Goal: Task Accomplishment & Management: Manage account settings

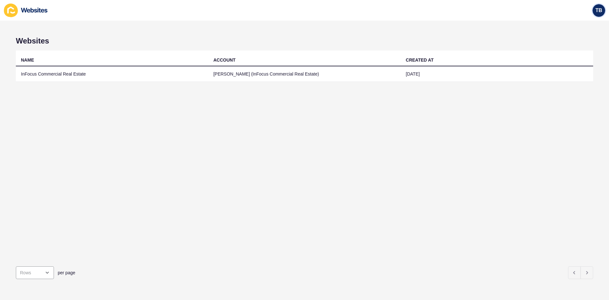
click at [596, 13] on span "TB" at bounding box center [598, 10] width 7 height 6
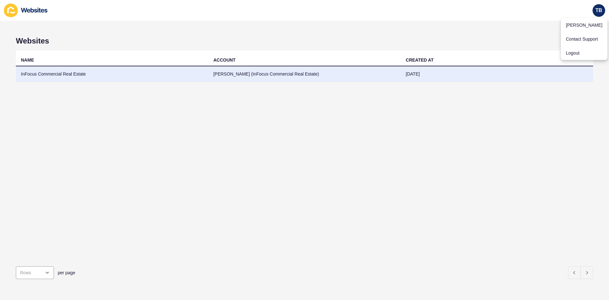
click at [76, 76] on td "InFocus Commercial Real Estate" at bounding box center [112, 74] width 192 height 16
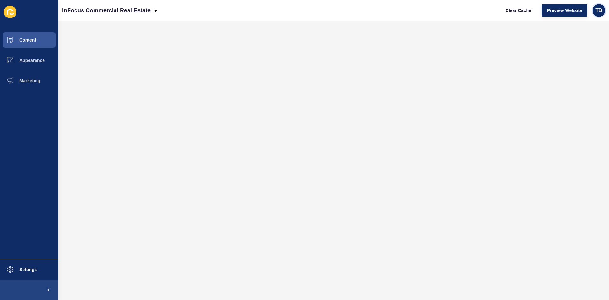
click at [597, 12] on span "TB" at bounding box center [598, 10] width 7 height 6
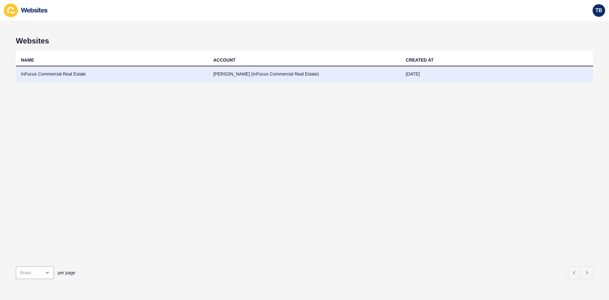
click at [229, 77] on td "Dave Reardon (InFocus Commercial Real Estate)" at bounding box center [304, 74] width 192 height 16
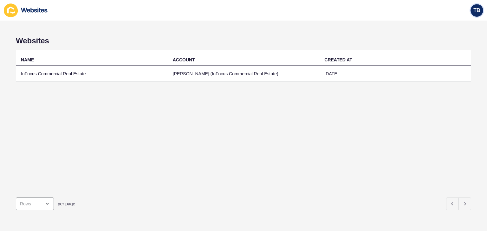
click at [478, 12] on span "TB" at bounding box center [476, 10] width 7 height 6
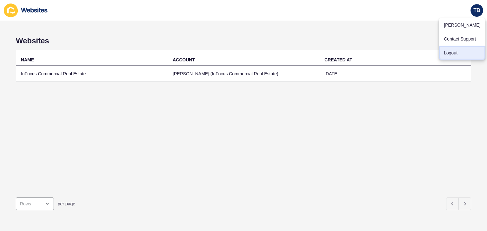
click at [456, 54] on link "Logout" at bounding box center [462, 53] width 47 height 14
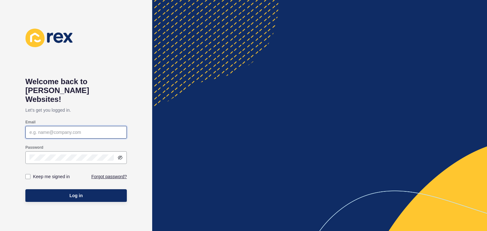
type input "[EMAIL_ADDRESS][PERSON_NAME][DOMAIN_NAME]"
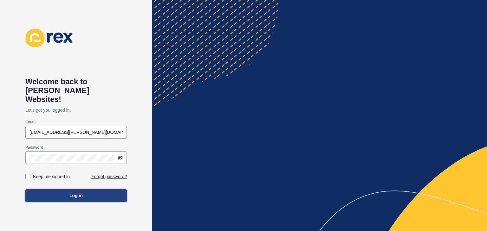
click at [96, 190] on button "Log in" at bounding box center [75, 196] width 101 height 13
